Goal: Information Seeking & Learning: Learn about a topic

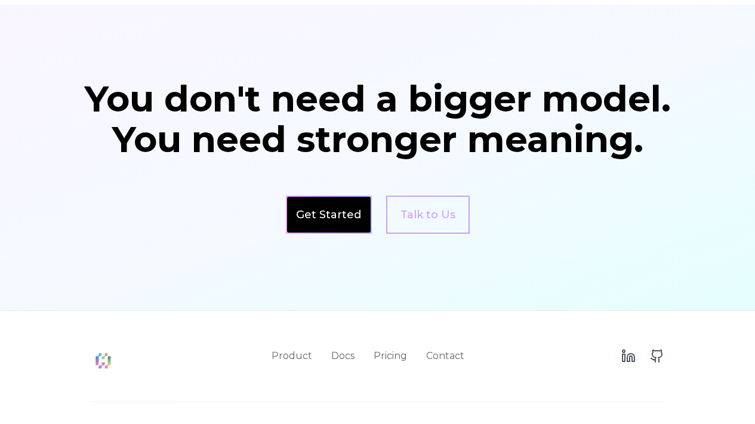
scroll to position [2082, 0]
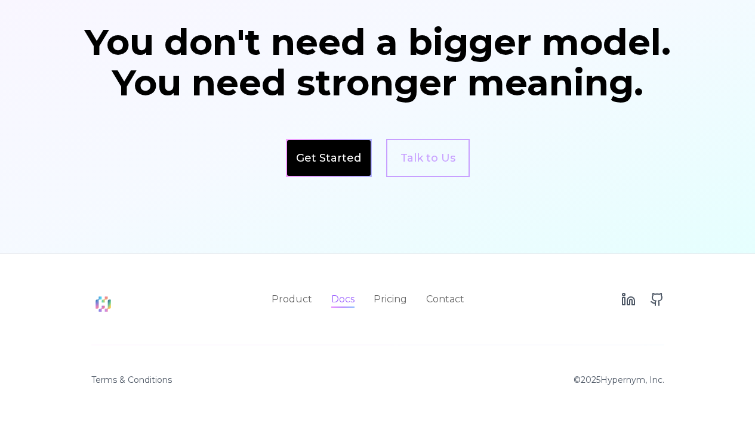
click at [348, 304] on link "Docs" at bounding box center [342, 299] width 23 height 14
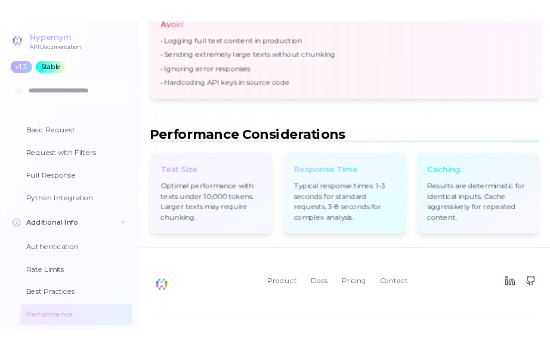
scroll to position [4718, 0]
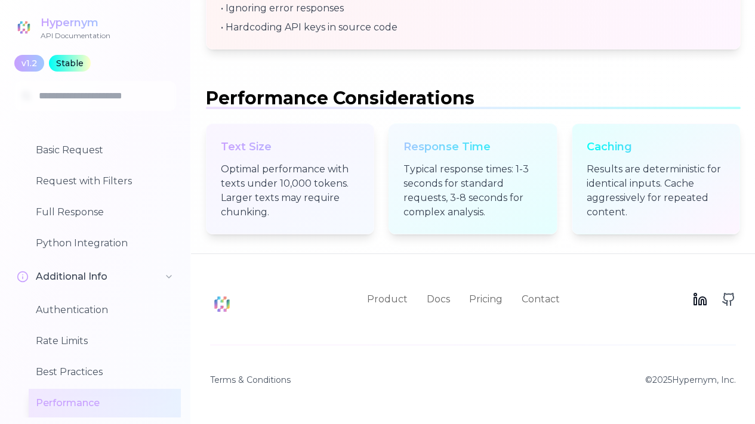
click at [698, 306] on icon at bounding box center [700, 299] width 14 height 14
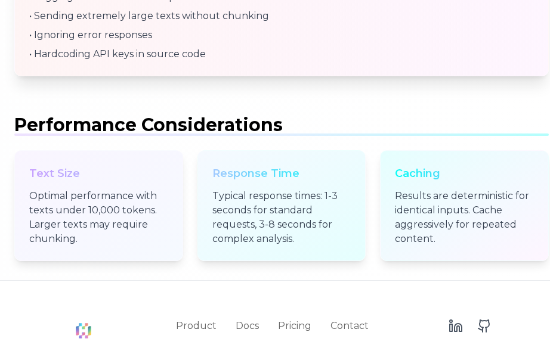
click at [49, 43] on ul "• Logging full text content in production • Sending extremely large texts witho…" at bounding box center [281, 26] width 505 height 72
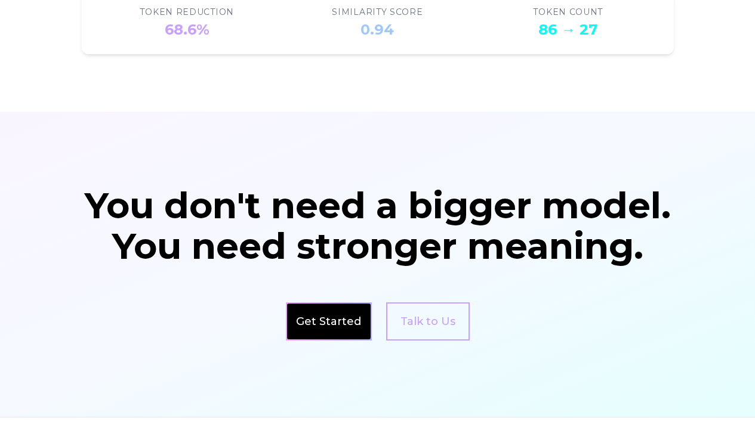
scroll to position [2082, 0]
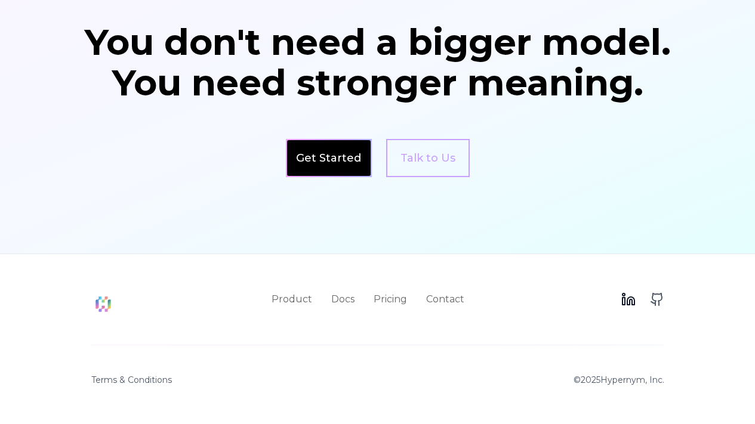
click at [636, 298] on icon at bounding box center [628, 299] width 14 height 14
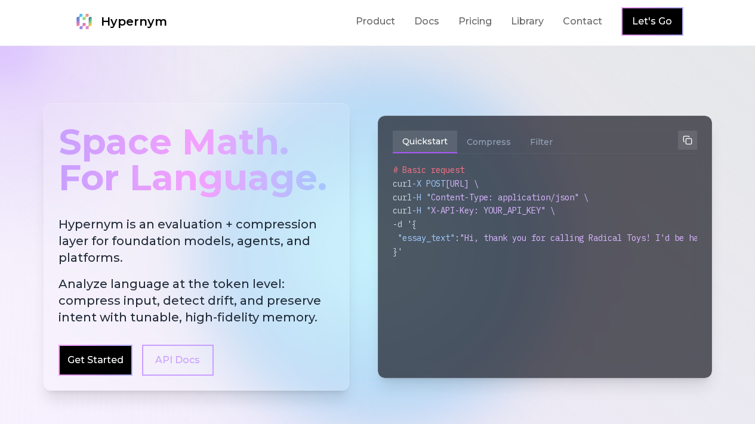
scroll to position [0, 0]
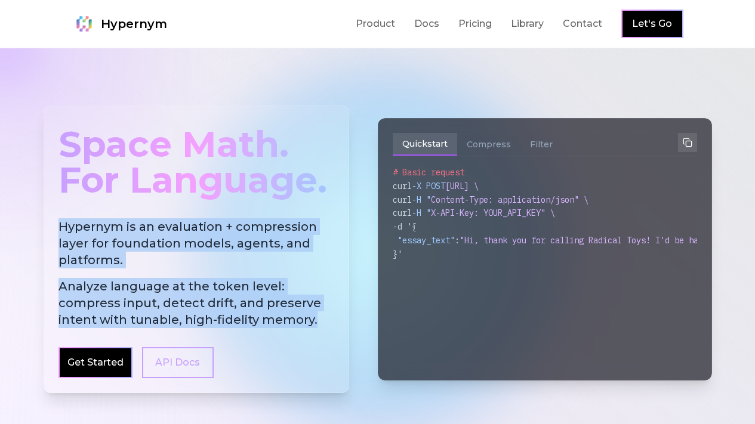
drag, startPoint x: 54, startPoint y: 224, endPoint x: 336, endPoint y: 325, distance: 299.5
click at [336, 325] on div "Space Math. For Language. Hypernym is an evaluation + compression layer for fou…" at bounding box center [197, 250] width 306 height 288
copy h2 "Hypernym is an evaluation + compression layer for foundation models, agents, an…"
click at [480, 148] on button "Compress" at bounding box center [488, 144] width 63 height 23
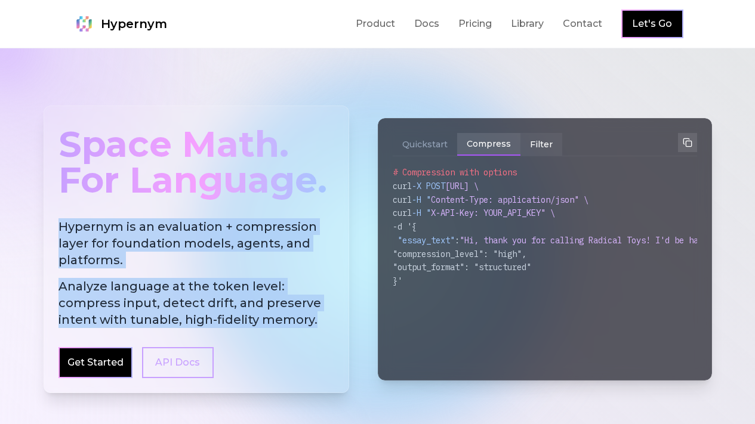
click at [544, 146] on button "Filter" at bounding box center [541, 144] width 42 height 23
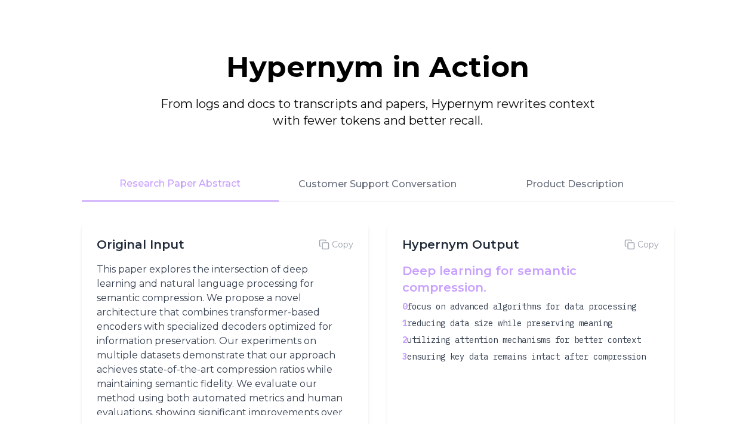
scroll to position [2082, 0]
